Goal: Transaction & Acquisition: Book appointment/travel/reservation

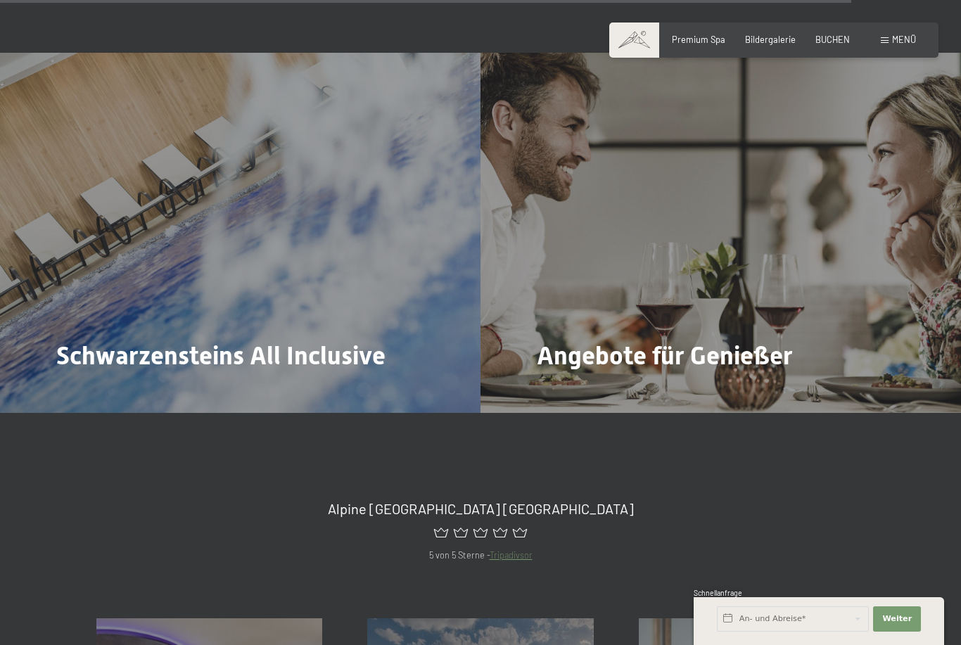
scroll to position [4746, 0]
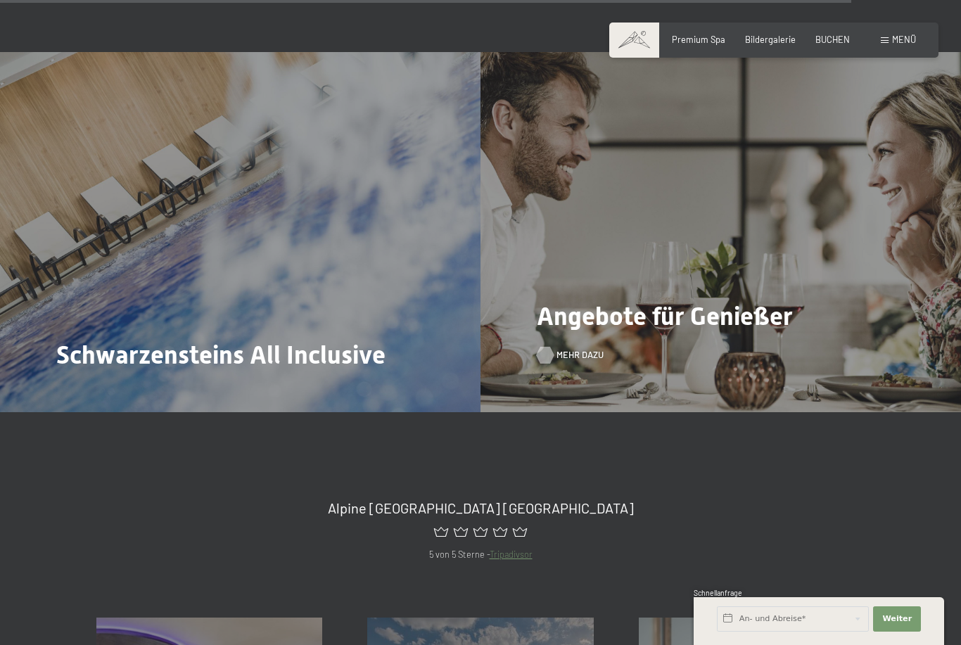
click at [562, 349] on span "Mehr dazu" at bounding box center [580, 355] width 47 height 13
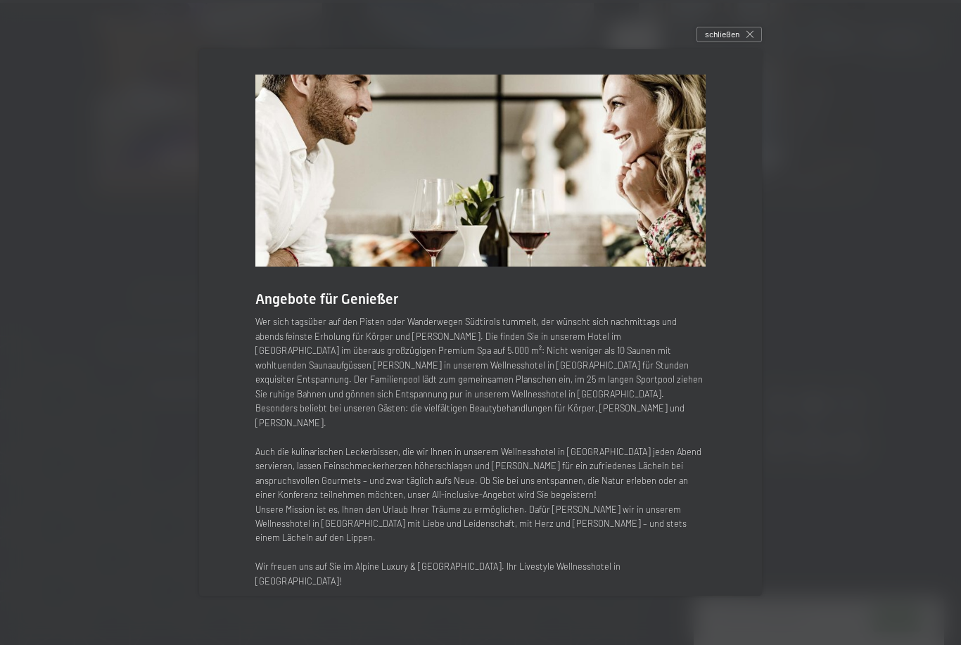
scroll to position [5422, 0]
click at [739, 40] on span "schließen" at bounding box center [722, 34] width 34 height 12
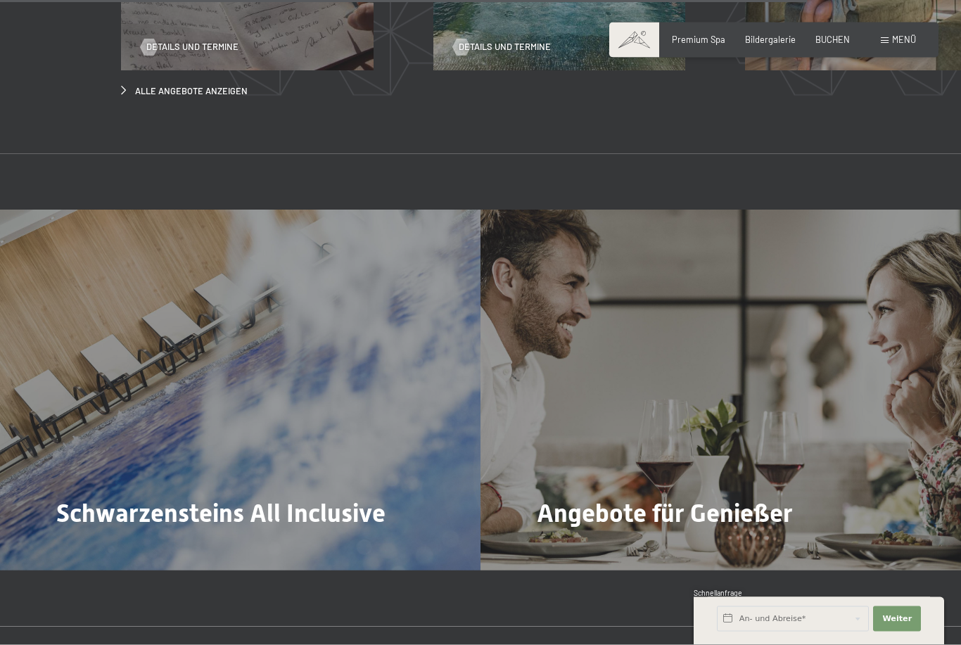
scroll to position [4586, 0]
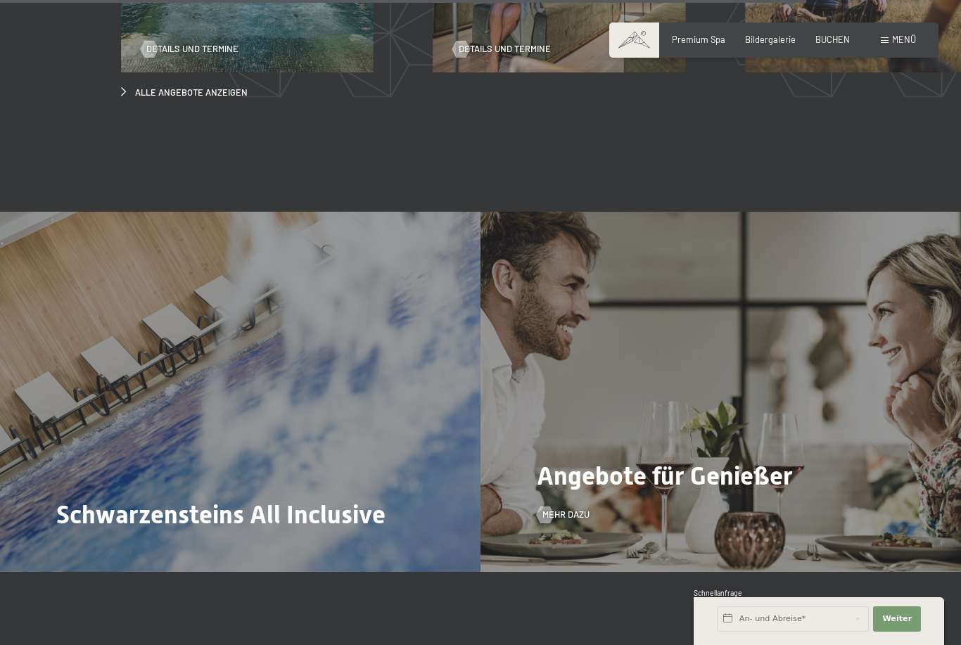
click at [656, 476] on span "Angebote für Genießer" at bounding box center [665, 477] width 256 height 30
click at [572, 509] on span "Mehr dazu" at bounding box center [580, 515] width 47 height 13
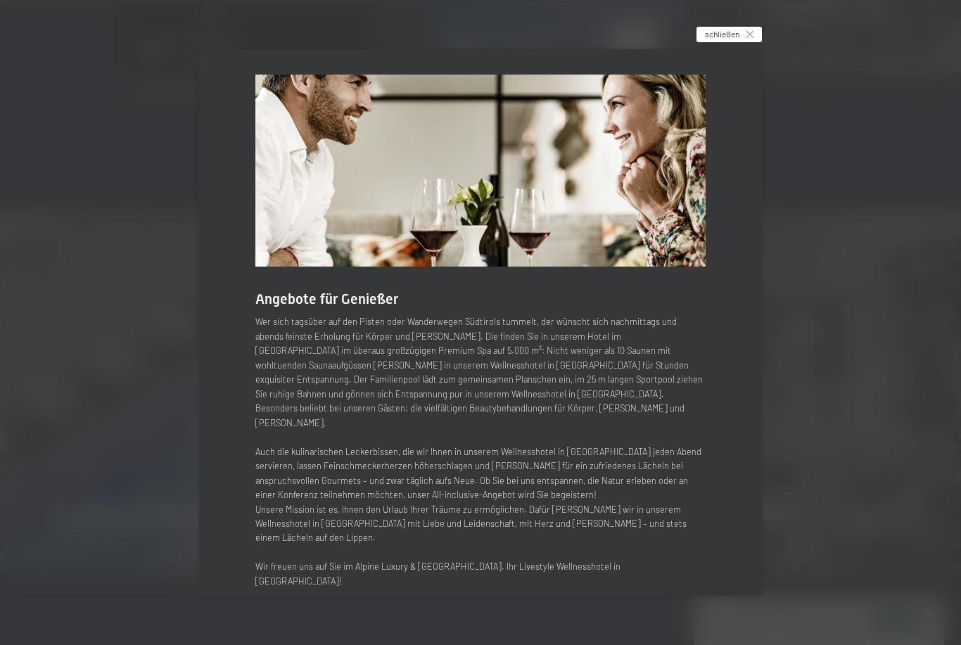
click at [737, 40] on span "schließen" at bounding box center [722, 34] width 34 height 12
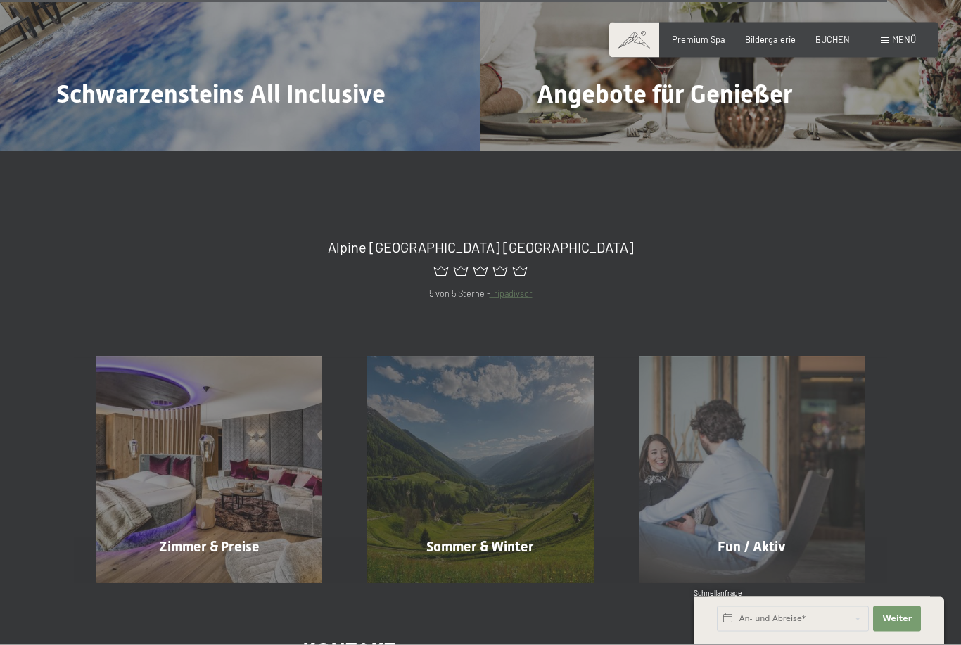
scroll to position [5021, 0]
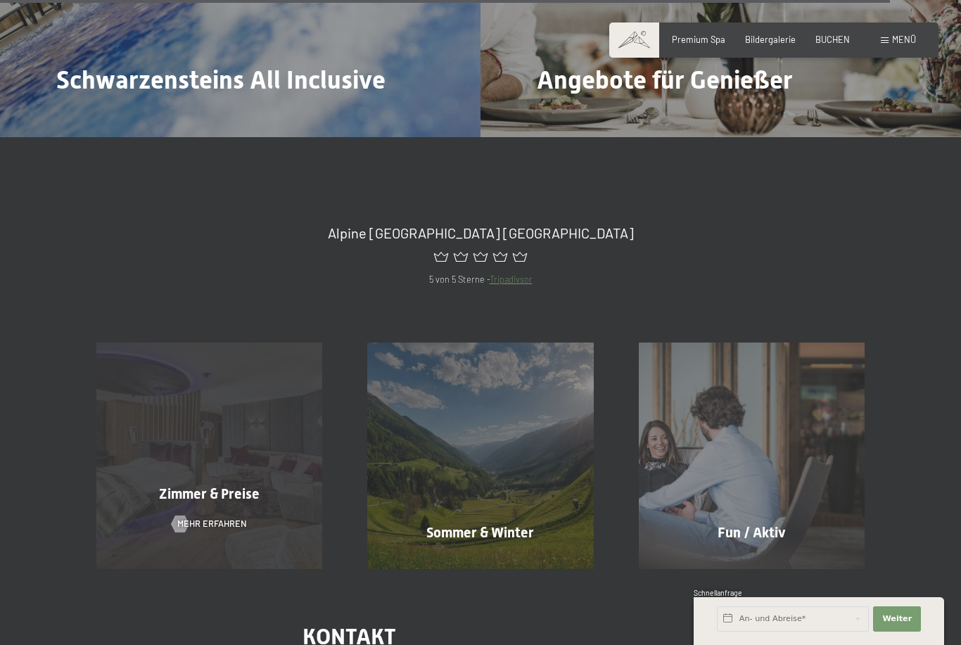
click at [184, 505] on div "Zimmer & Preise Mehr erfahren" at bounding box center [209, 456] width 271 height 226
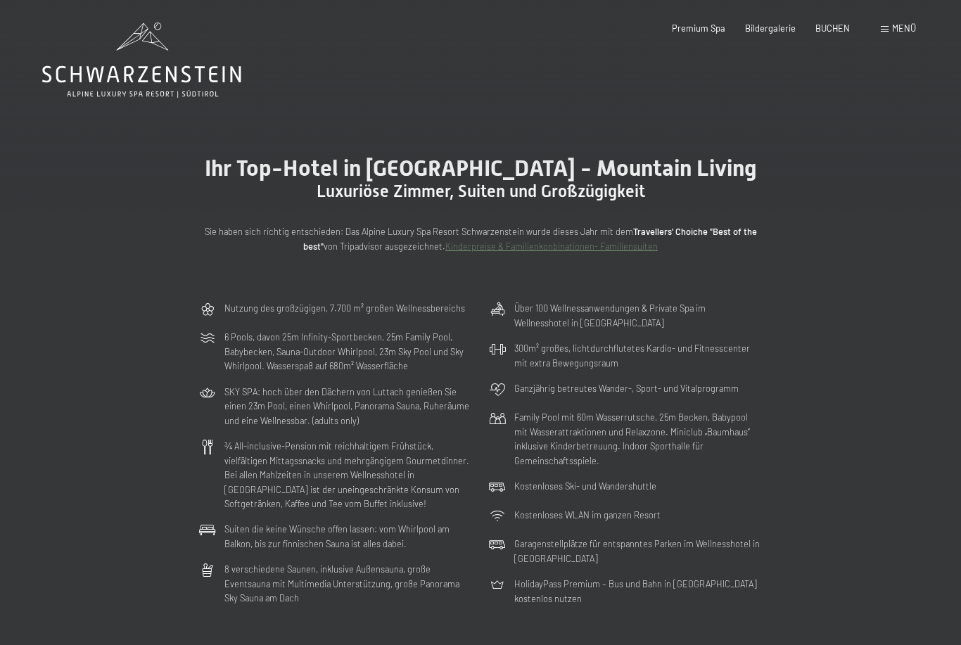
click at [46, 398] on div "Nutzung des großzügigen, 7.700 m² großen Wellnessbereichs 6 Pools, davon 25m In…" at bounding box center [480, 454] width 961 height 316
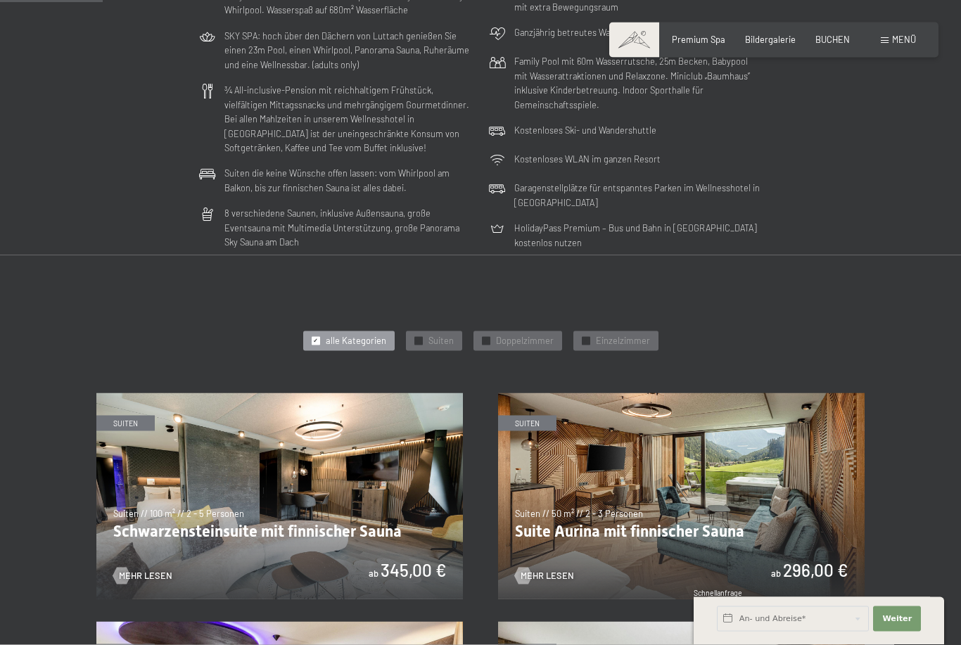
scroll to position [358, 0]
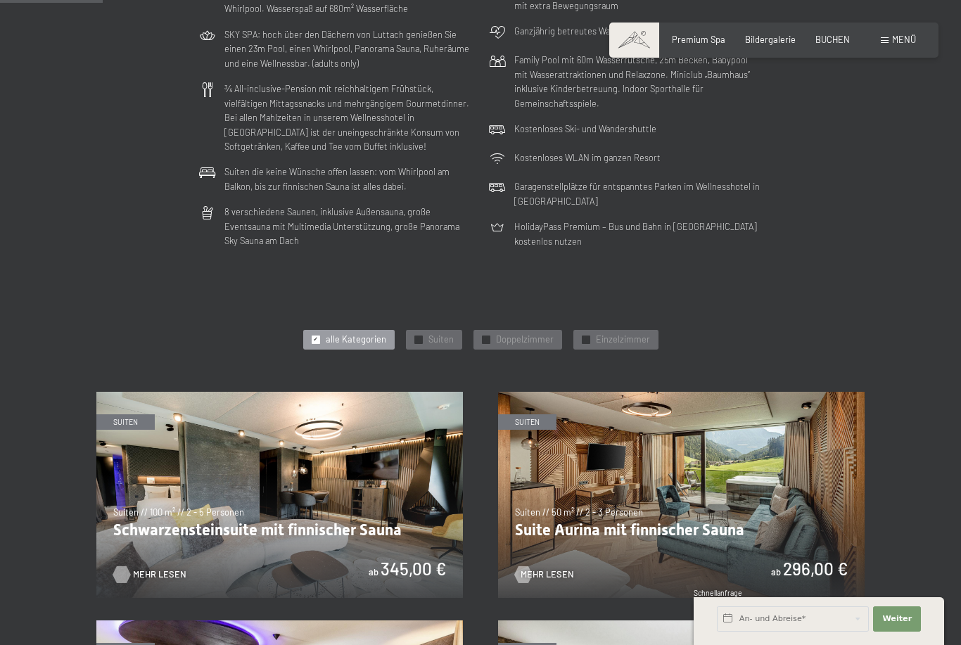
click at [137, 569] on span "Mehr Lesen" at bounding box center [159, 575] width 53 height 13
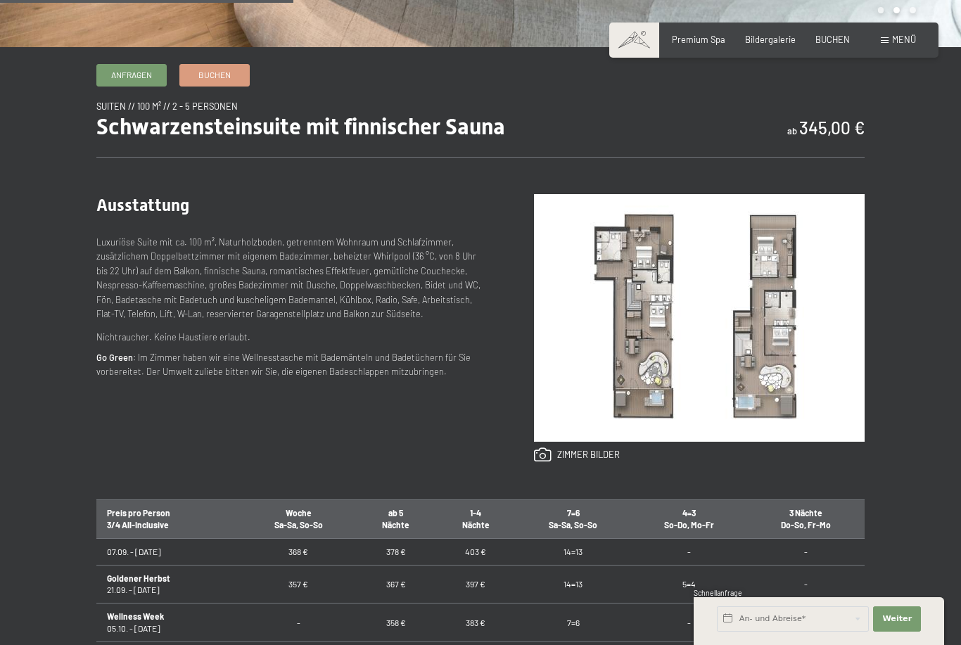
scroll to position [438, 0]
click at [65, 479] on div "Anfragen Buchen Suiten // 100 m² // 2 - 5 Personen Schwarzensteinsuite mit finn…" at bounding box center [480, 454] width 853 height 783
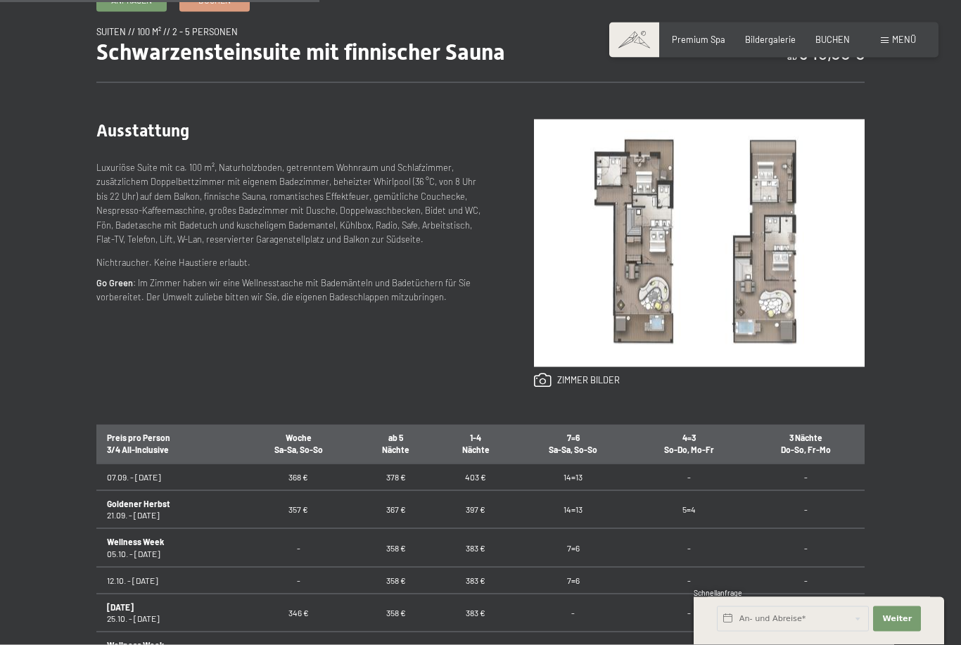
scroll to position [512, 0]
click at [595, 388] on link at bounding box center [577, 379] width 86 height 15
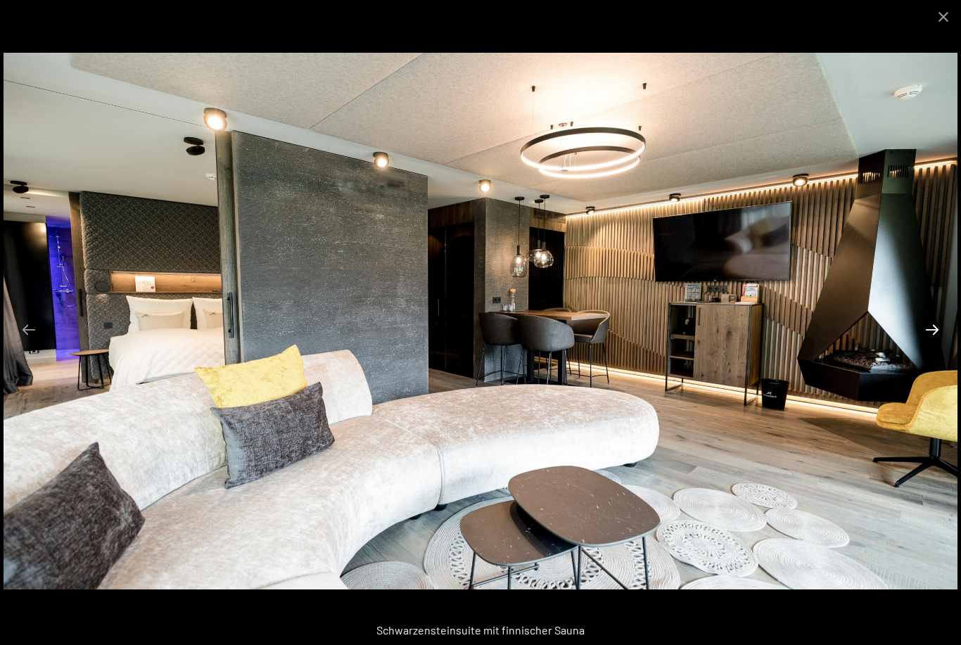
click at [930, 329] on button "Next slide" at bounding box center [933, 329] width 30 height 27
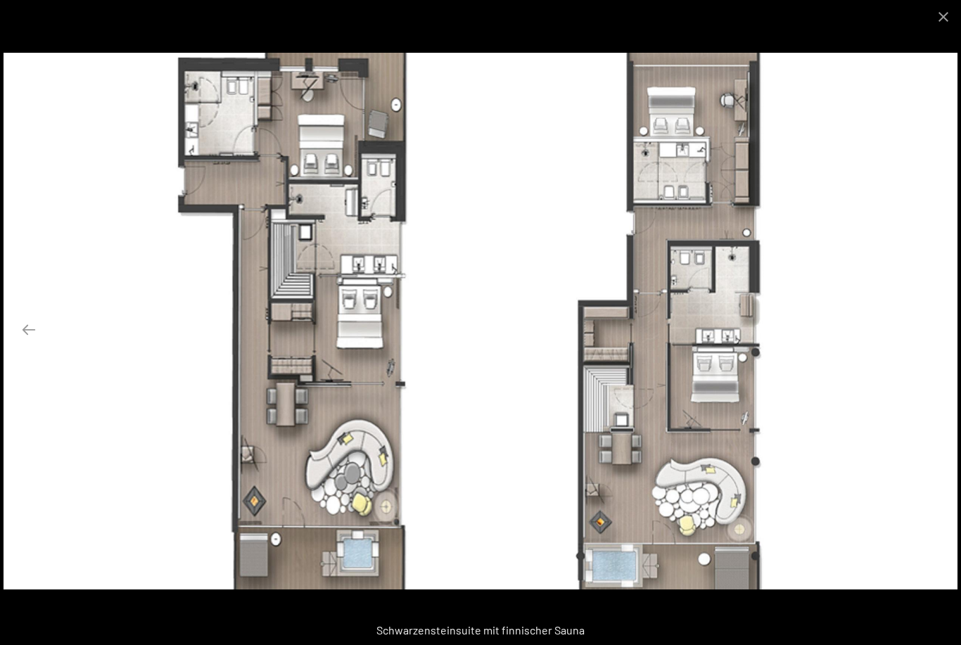
click at [930, 325] on button "Next slide" at bounding box center [933, 329] width 30 height 27
click at [928, 323] on button "Next slide" at bounding box center [933, 329] width 30 height 27
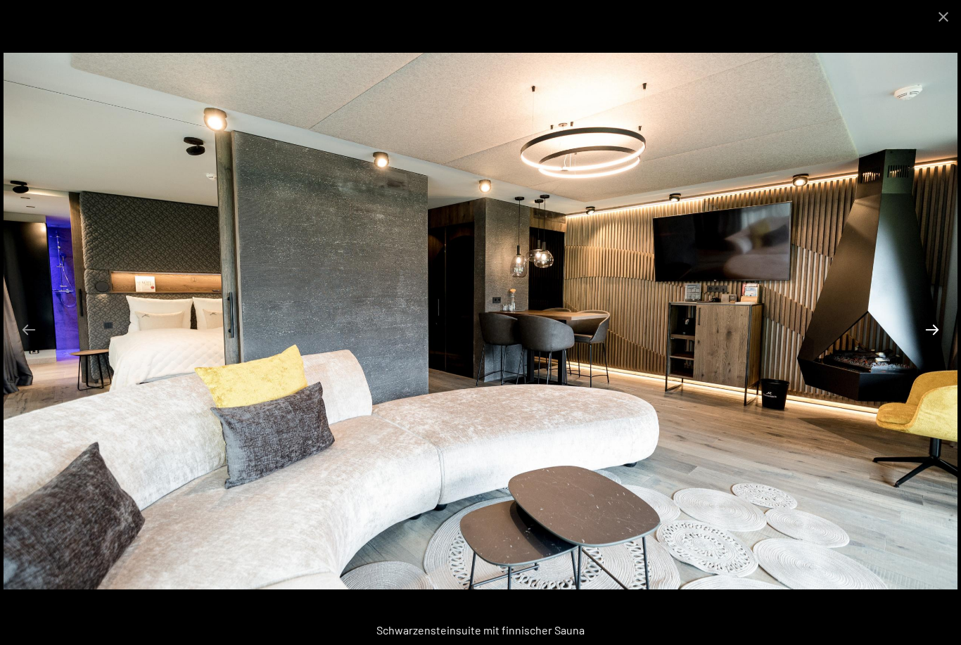
click at [921, 327] on button "Next slide" at bounding box center [933, 329] width 30 height 27
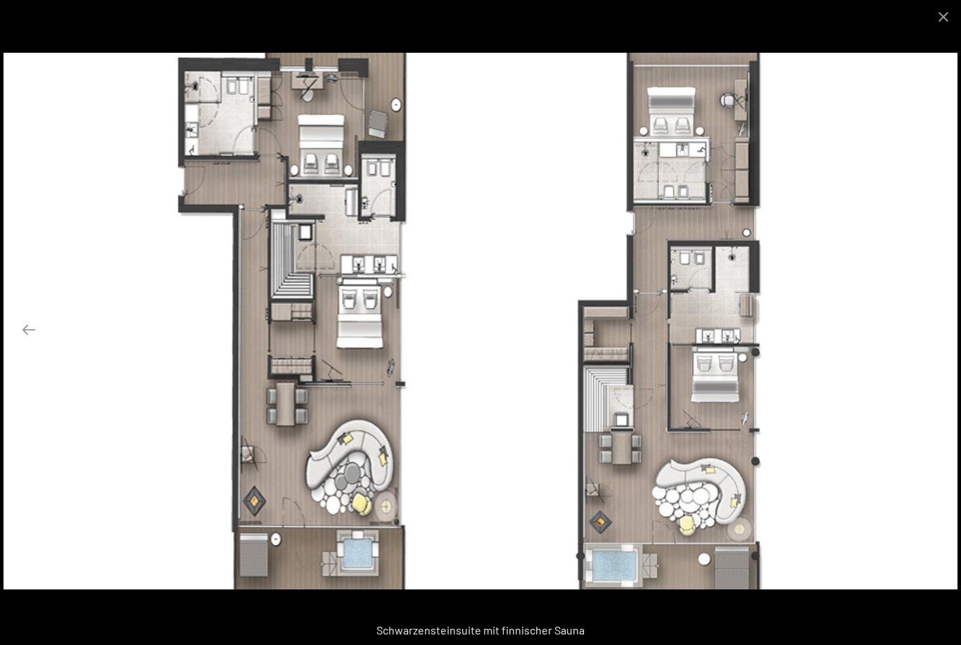
click at [919, 328] on button "Next slide" at bounding box center [933, 329] width 30 height 27
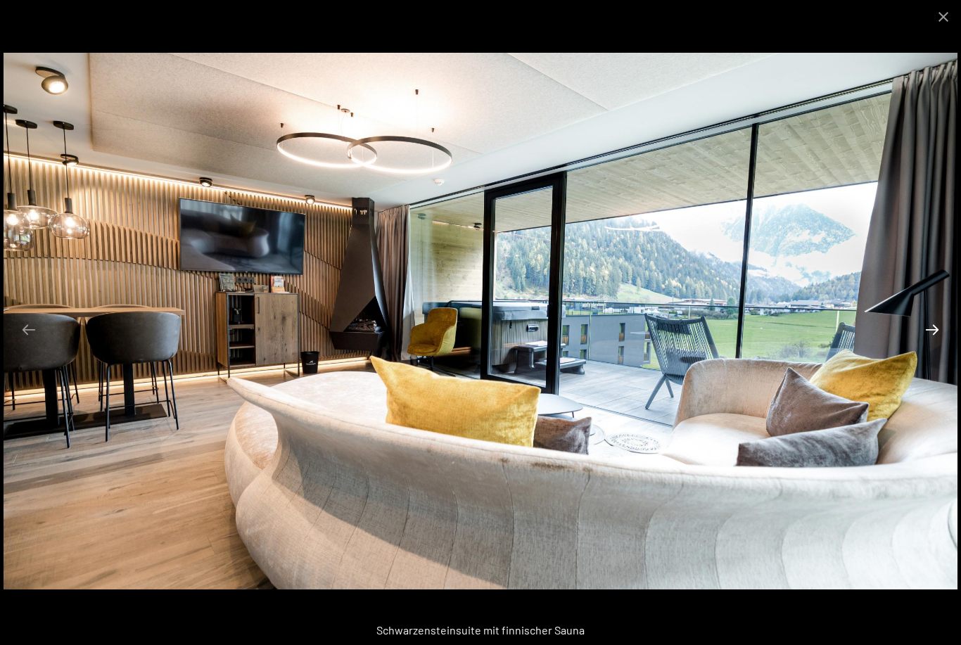
click at [922, 329] on button "Next slide" at bounding box center [933, 329] width 30 height 27
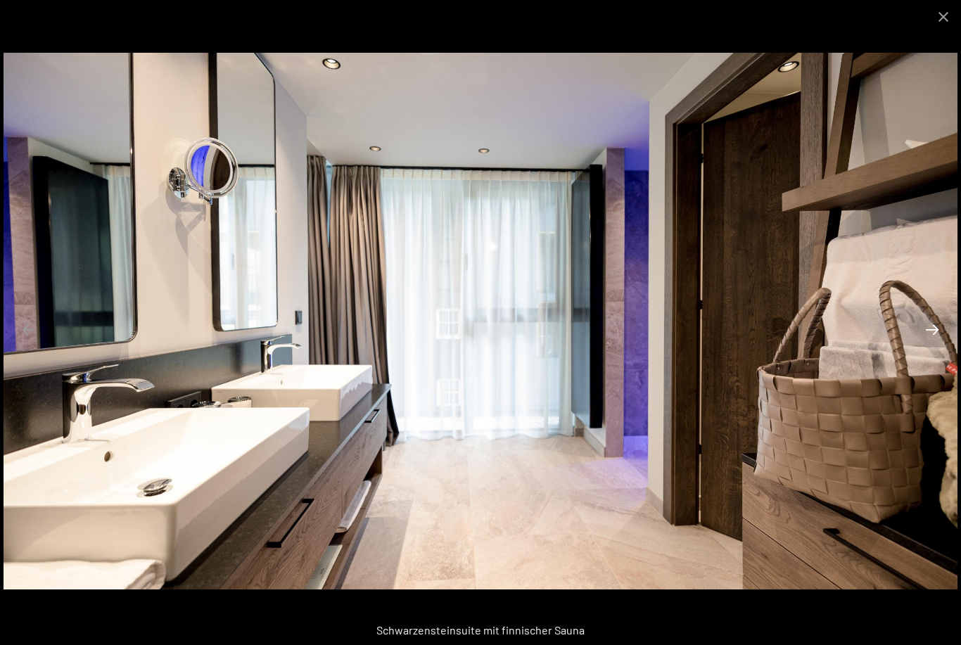
click at [923, 322] on button "Next slide" at bounding box center [933, 329] width 30 height 27
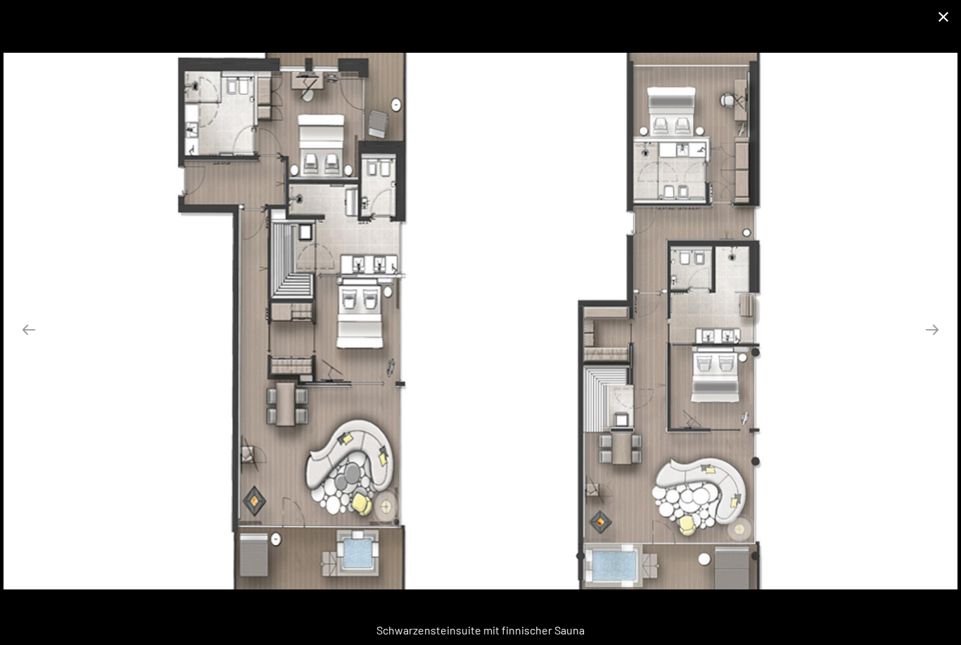
click at [937, 32] on button "Close gallery" at bounding box center [943, 16] width 35 height 33
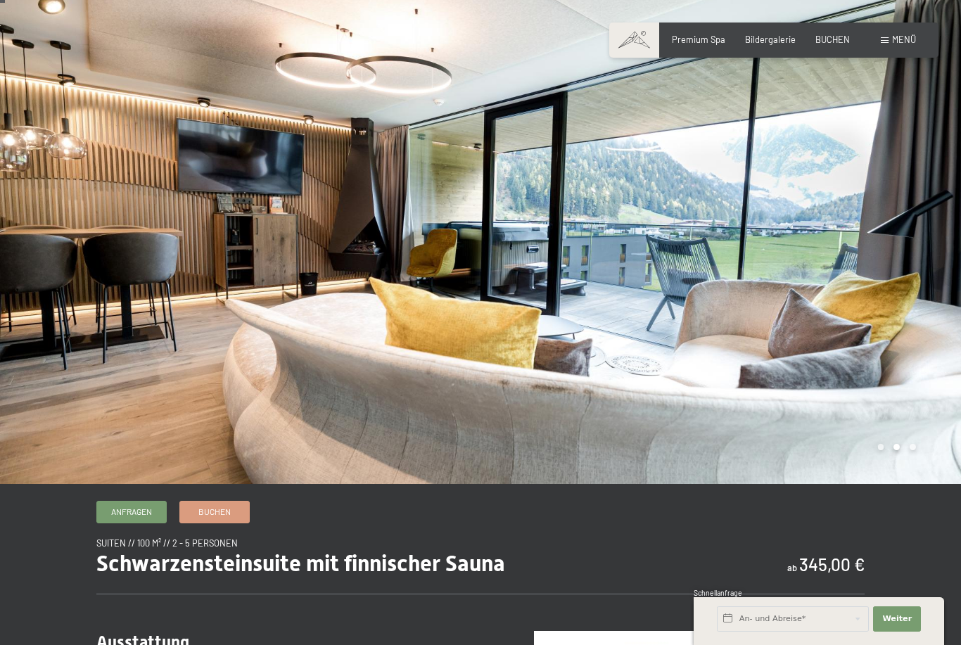
scroll to position [14, 0]
